Goal: Complete application form

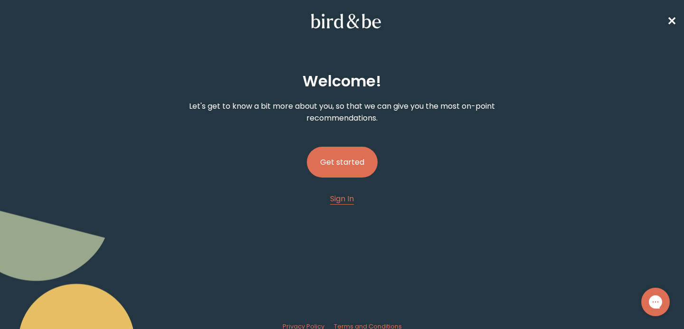
click at [347, 170] on button "Get started" at bounding box center [342, 162] width 71 height 31
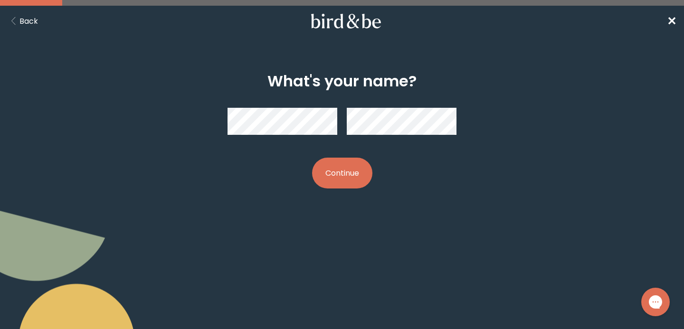
click at [358, 174] on button "Continue" at bounding box center [342, 173] width 60 height 31
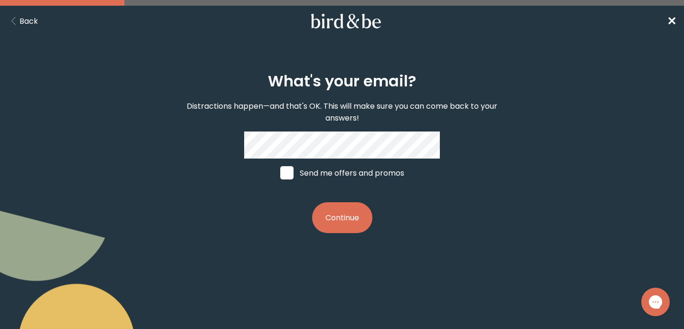
click at [342, 216] on button "Continue" at bounding box center [342, 217] width 60 height 31
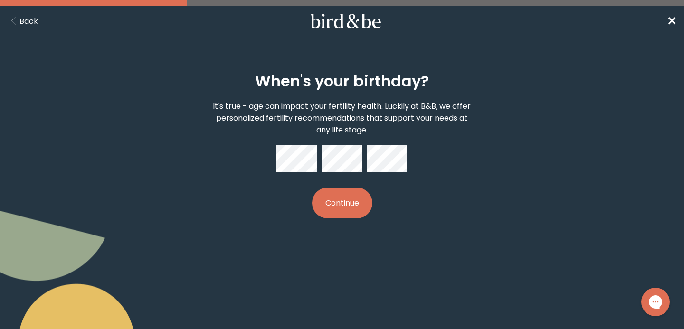
click at [338, 206] on button "Continue" at bounding box center [342, 203] width 60 height 31
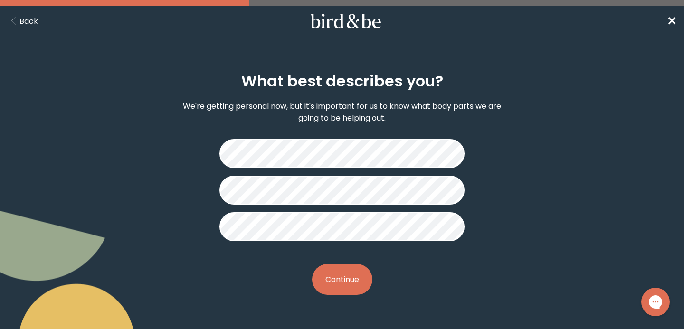
click at [348, 283] on button "Continue" at bounding box center [342, 279] width 60 height 31
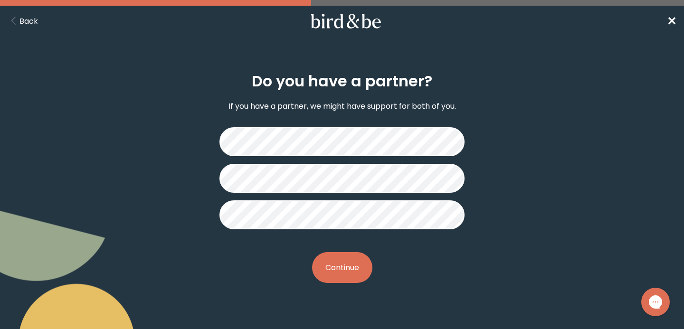
click at [350, 281] on button "Continue" at bounding box center [342, 267] width 60 height 31
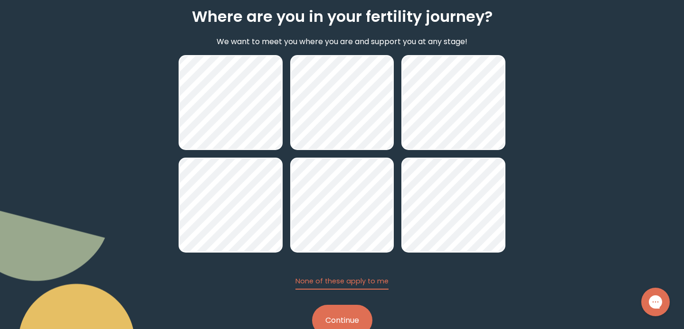
scroll to position [62, 0]
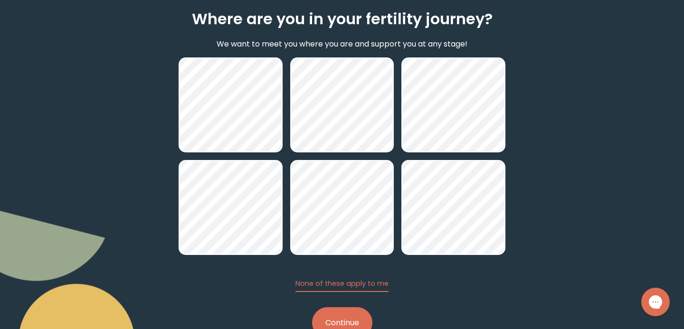
click at [345, 323] on button "Continue" at bounding box center [342, 322] width 60 height 31
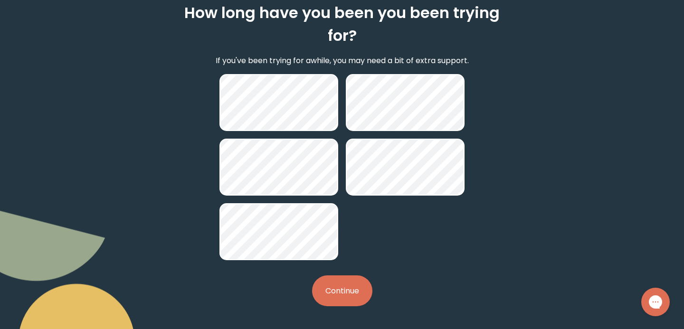
scroll to position [67, 0]
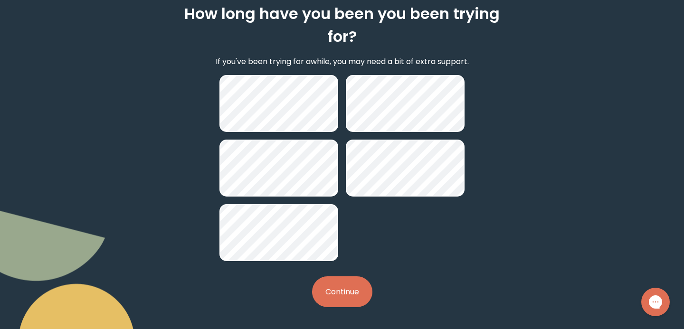
click at [339, 298] on button "Continue" at bounding box center [342, 291] width 60 height 31
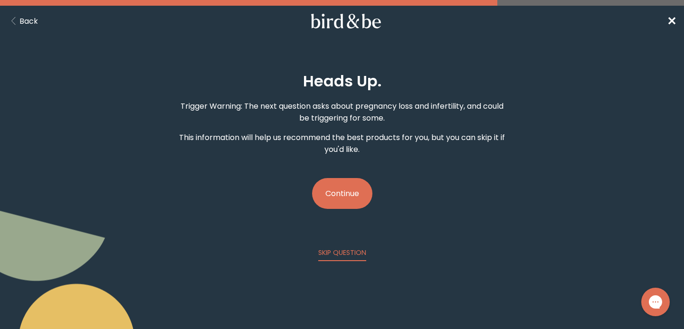
click at [335, 201] on button "Continue" at bounding box center [342, 193] width 60 height 31
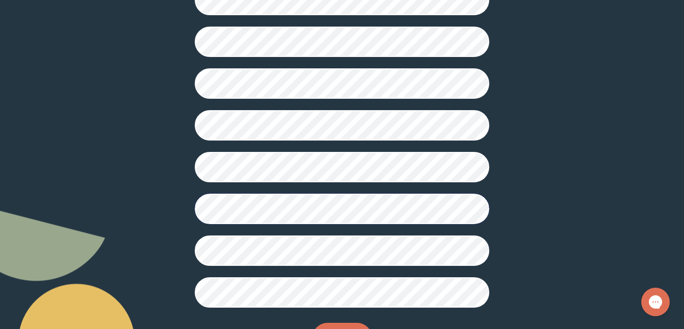
scroll to position [271, 0]
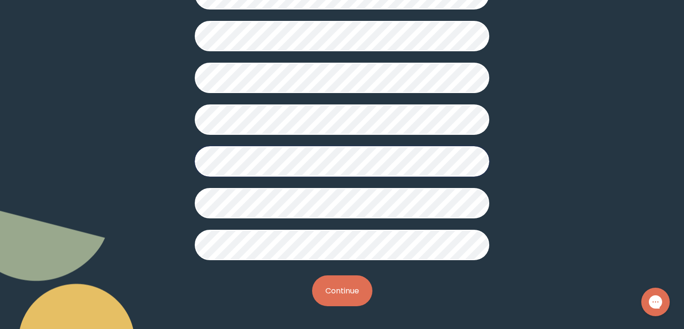
click at [342, 294] on button "Continue" at bounding box center [342, 290] width 60 height 31
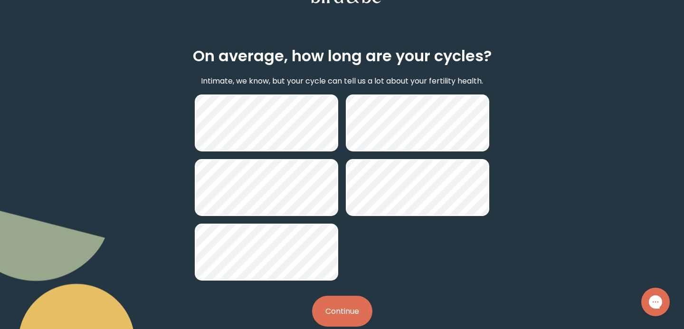
scroll to position [46, 0]
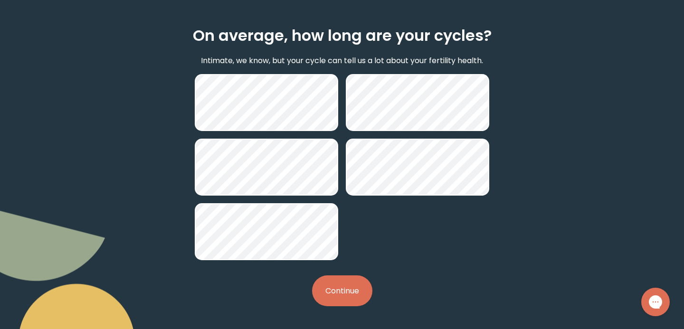
click at [340, 288] on button "Continue" at bounding box center [342, 290] width 60 height 31
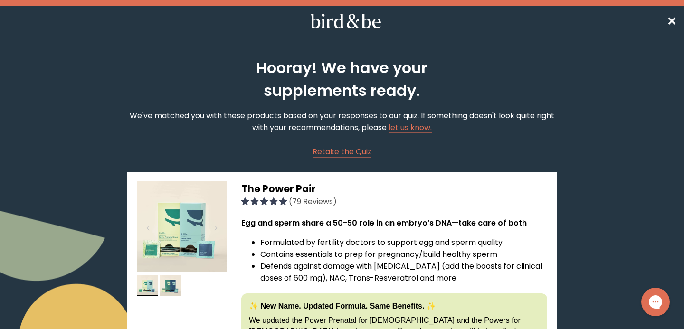
click at [674, 23] on span "✕" at bounding box center [671, 21] width 9 height 16
